Goal: Transaction & Acquisition: Subscribe to service/newsletter

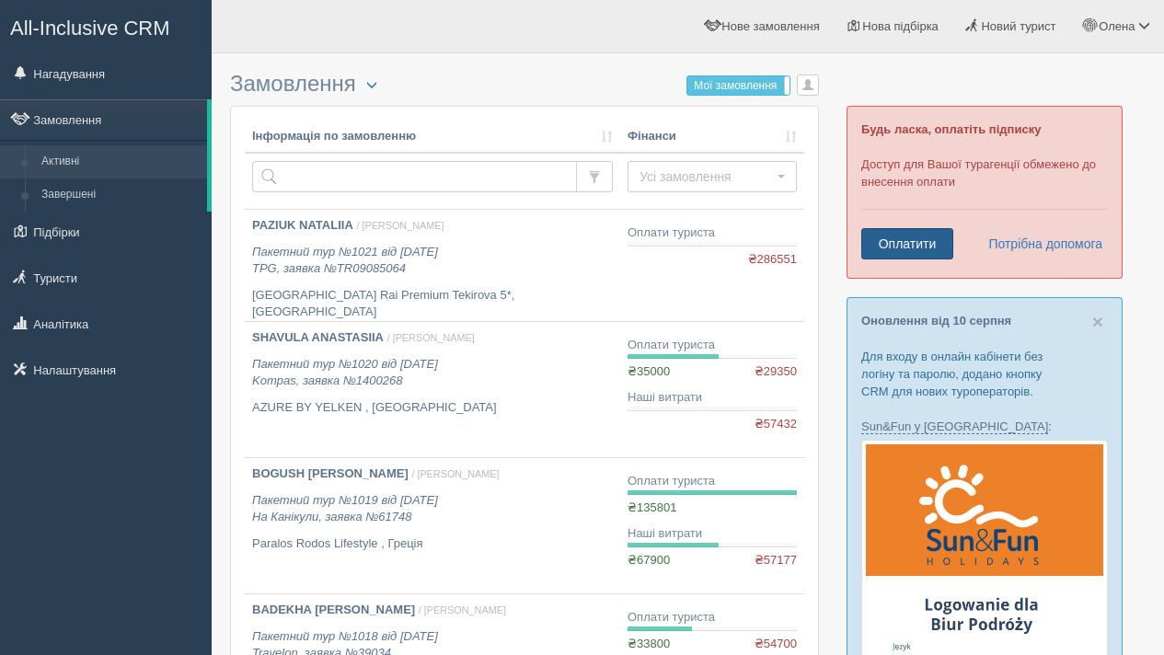
click at [910, 242] on link "Оплатити" at bounding box center [907, 243] width 92 height 31
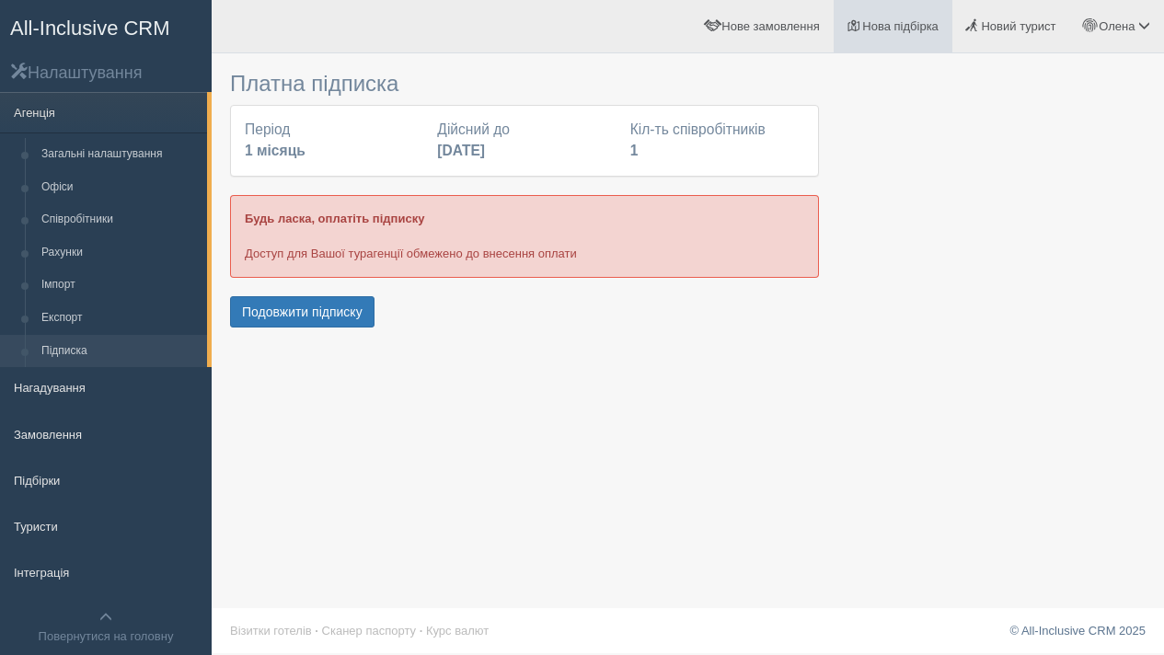
click at [898, 30] on span "Нова підбірка" at bounding box center [900, 26] width 76 height 14
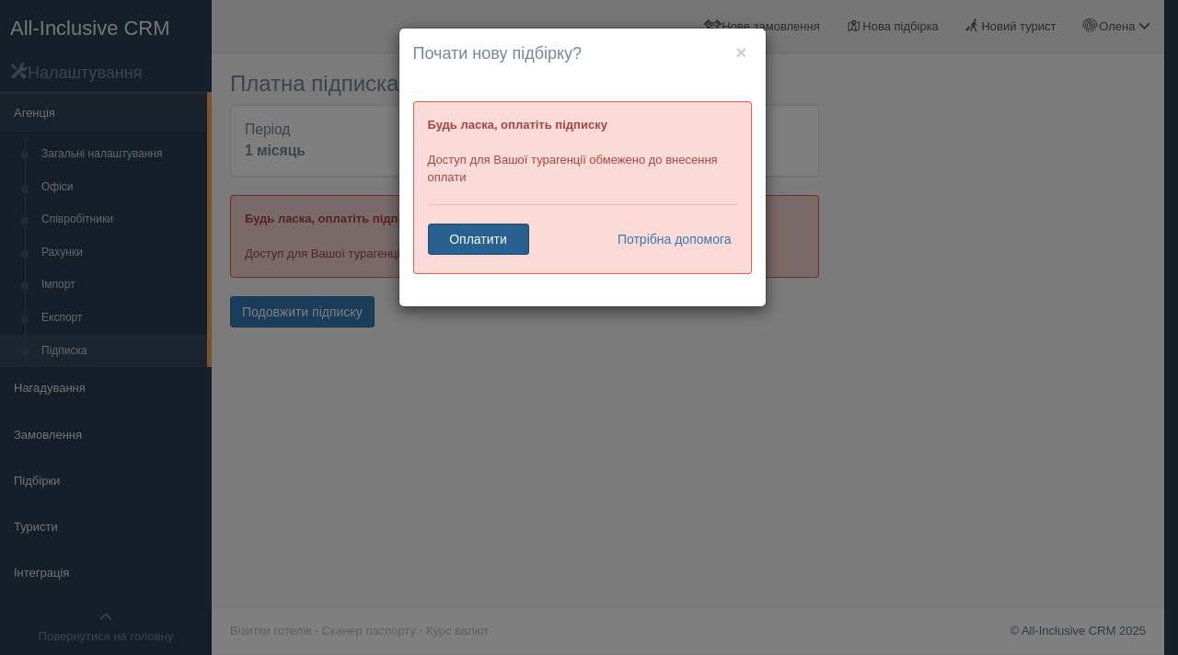
click at [484, 246] on link "Оплатити" at bounding box center [478, 239] width 101 height 31
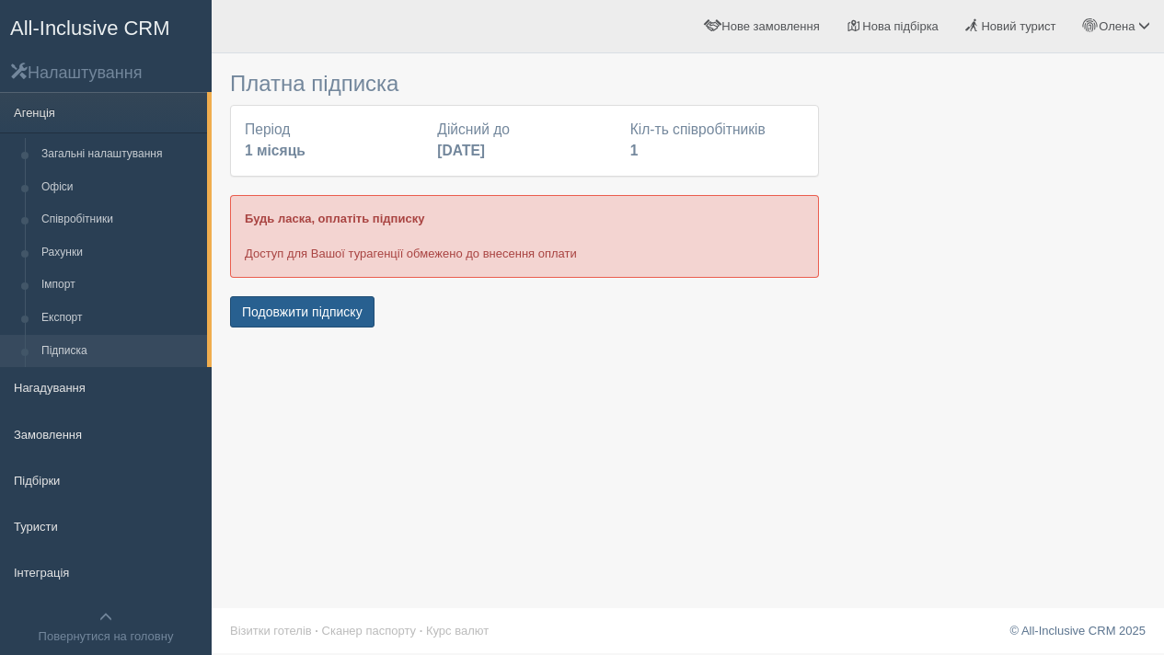
click at [354, 314] on button "Подовжити підписку" at bounding box center [302, 311] width 144 height 31
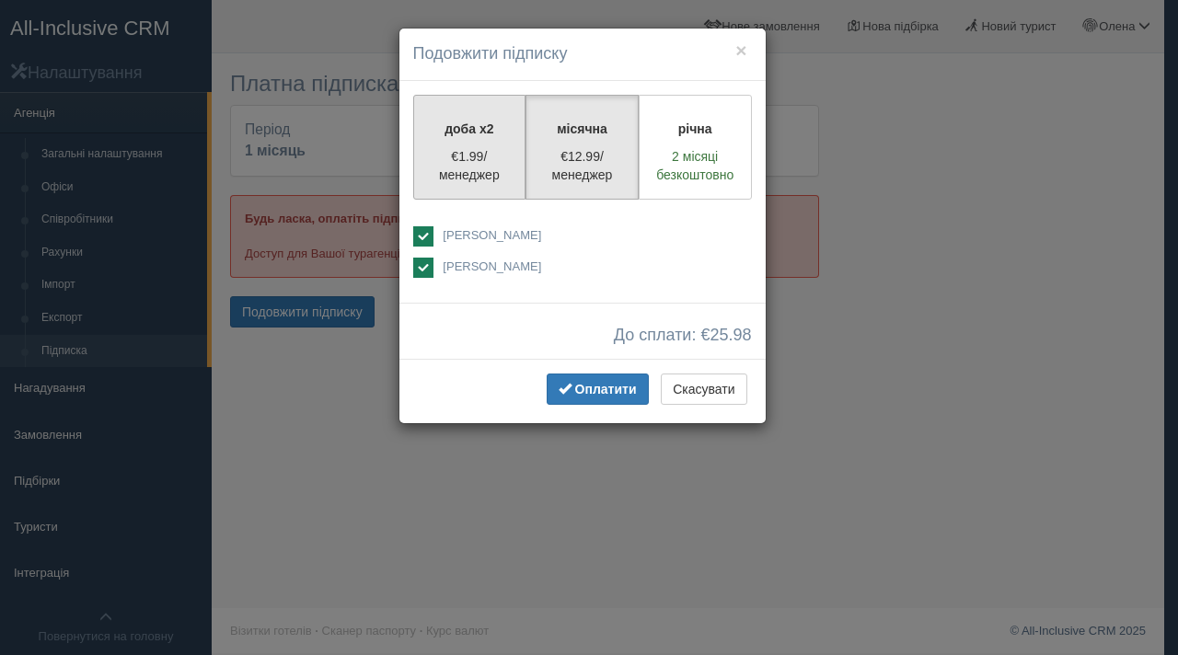
click at [458, 143] on label "доба x2 €1.99/менеджер" at bounding box center [469, 147] width 113 height 105
radio input "true"
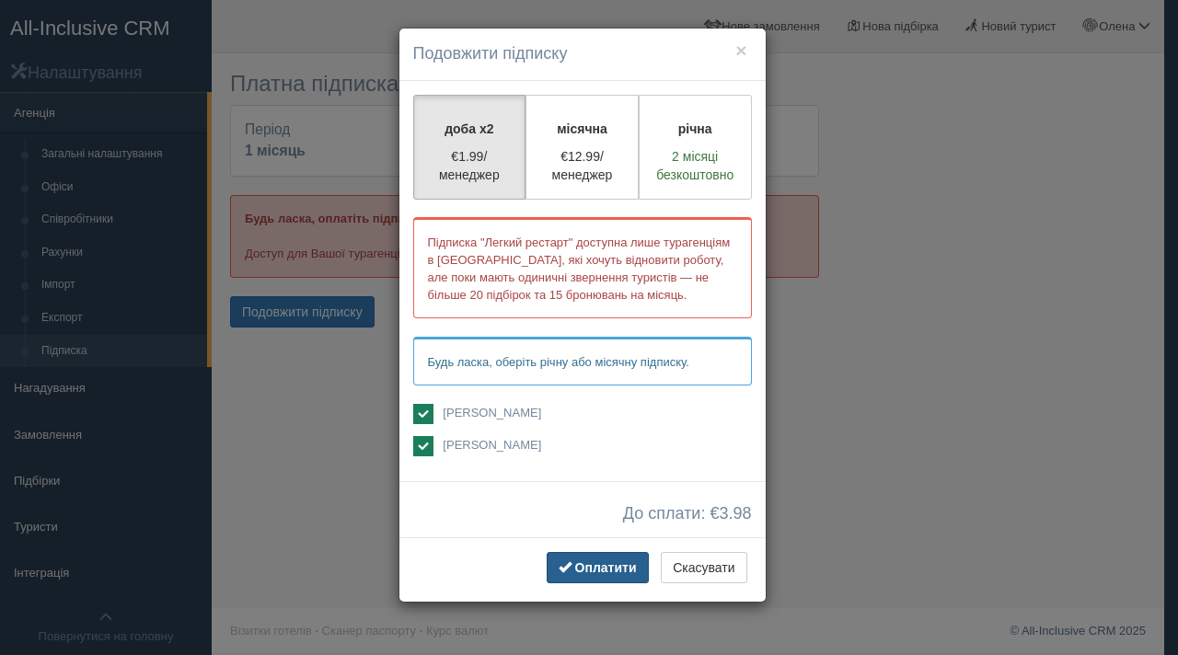
click at [604, 577] on button "Оплатити" at bounding box center [598, 567] width 102 height 31
click at [720, 564] on button "Скасувати" at bounding box center [704, 567] width 86 height 31
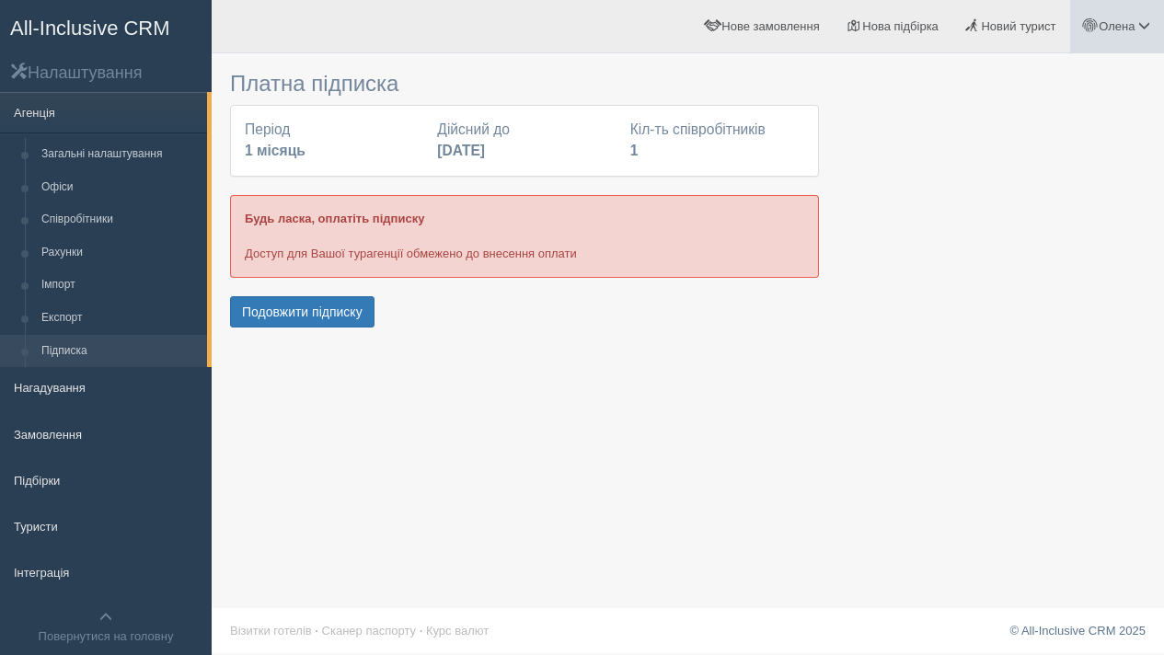
click at [1116, 15] on link "Олена" at bounding box center [1117, 26] width 94 height 52
click at [1010, 238] on link "Вихід" at bounding box center [1063, 239] width 201 height 40
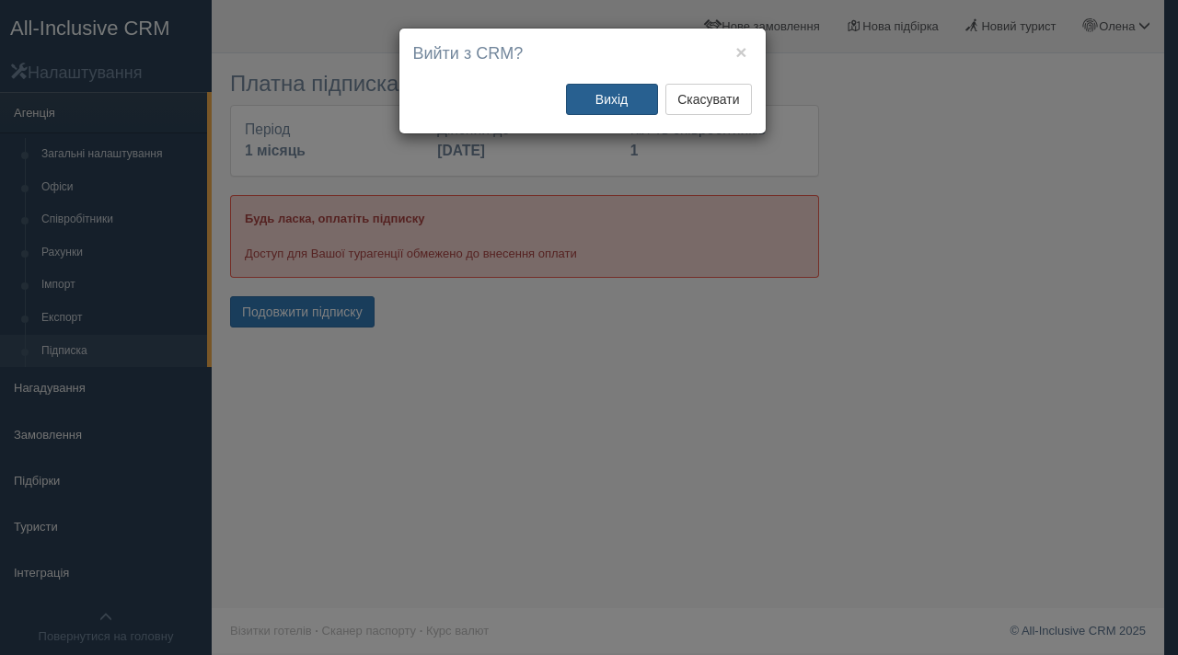
click at [627, 106] on button "Вихід" at bounding box center [612, 99] width 92 height 31
